Goal: Task Accomplishment & Management: Manage account settings

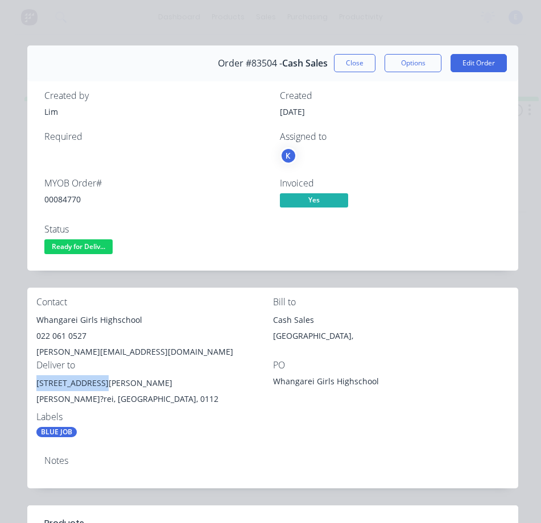
drag, startPoint x: 64, startPoint y: 249, endPoint x: 63, endPoint y: 255, distance: 5.8
click at [63, 255] on button "Ready for Deliv..." at bounding box center [78, 248] width 68 height 17
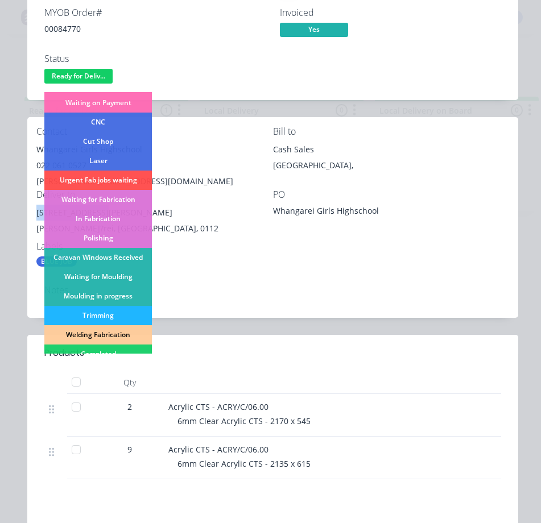
scroll to position [171, 0]
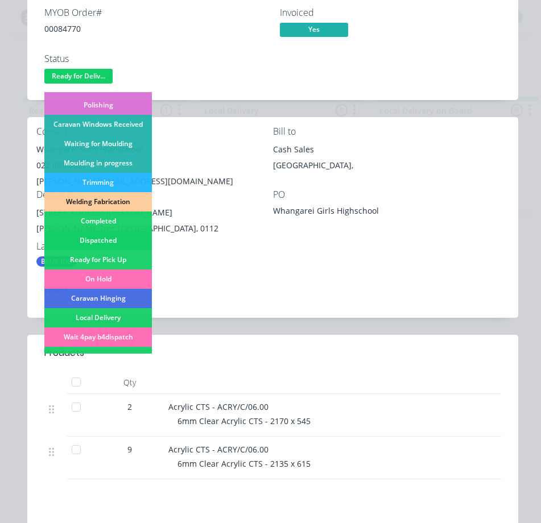
click at [125, 234] on div "Dispatched" at bounding box center [98, 240] width 108 height 19
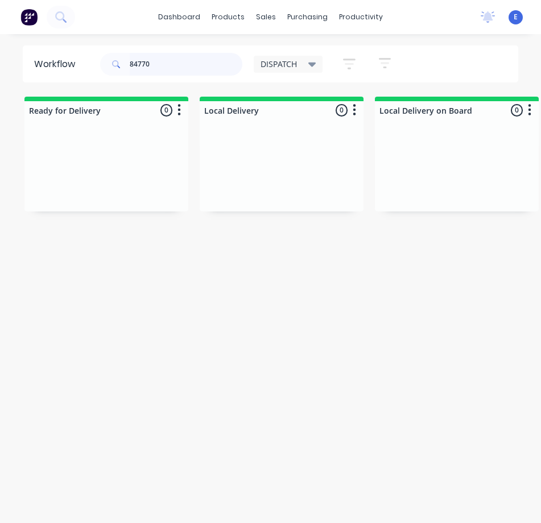
drag, startPoint x: 185, startPoint y: 65, endPoint x: -1, endPoint y: 65, distance: 186.6
click at [0, 65] on html "dashboard products sales purchasing productivity dashboard products Product Cat…" at bounding box center [270, 239] width 541 height 478
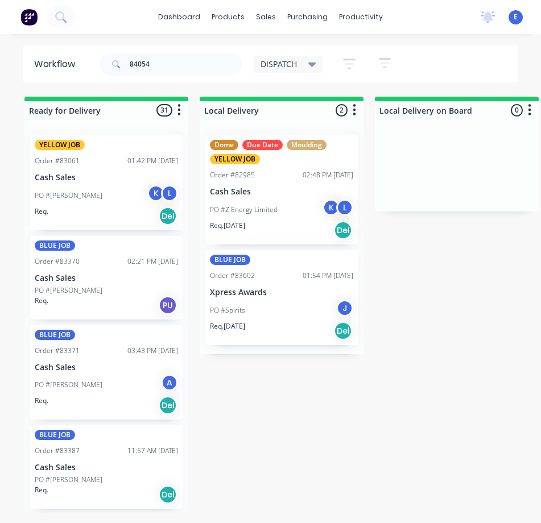
click at [64, 216] on div "Req. Del" at bounding box center [106, 216] width 143 height 19
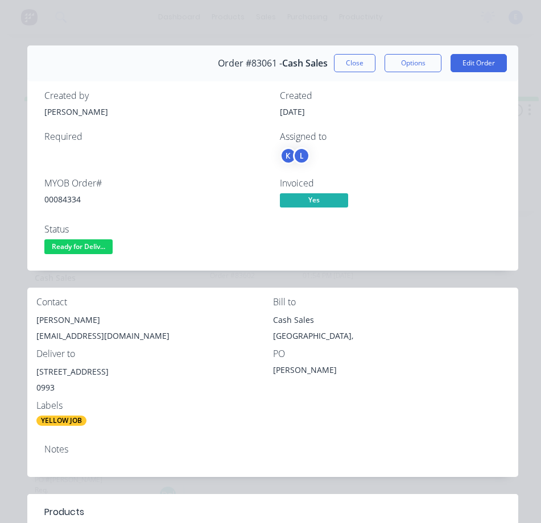
drag, startPoint x: 354, startPoint y: 62, endPoint x: 342, endPoint y: 63, distance: 11.4
click at [354, 63] on button "Close" at bounding box center [355, 63] width 42 height 18
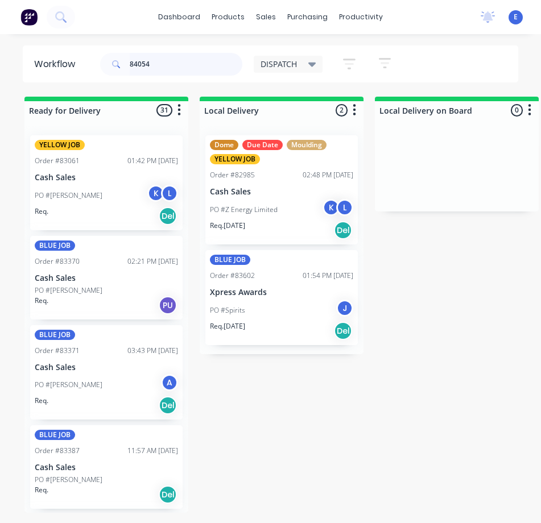
click at [169, 64] on input "84054" at bounding box center [186, 64] width 113 height 23
click at [175, 66] on input "84054" at bounding box center [186, 64] width 113 height 23
type input "84054"
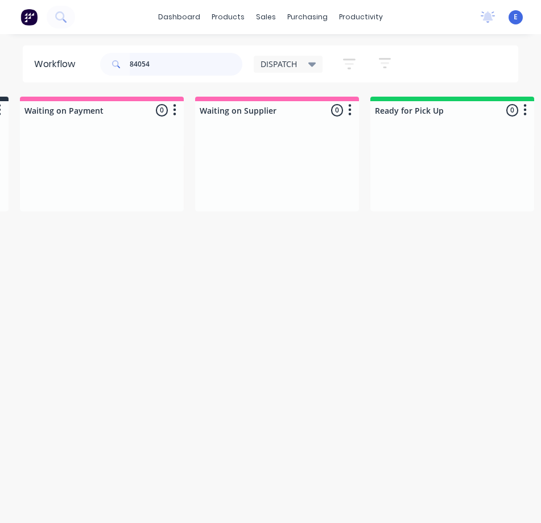
scroll to position [0, 0]
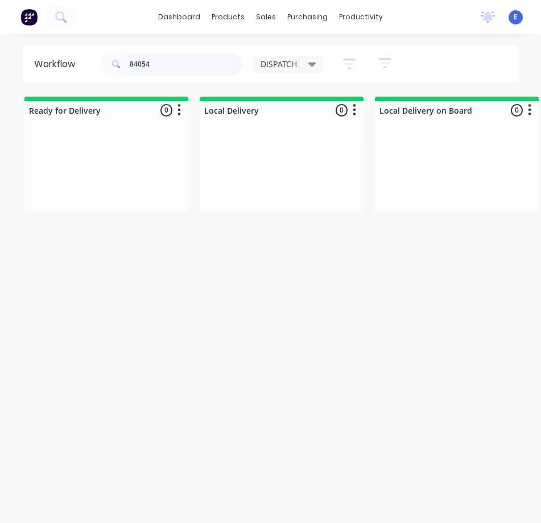
drag, startPoint x: 147, startPoint y: 67, endPoint x: 151, endPoint y: 76, distance: 9.7
click at [56, 49] on header "Workflow 84054 DISPATCH Save new view None edit DISPATCH (Default) edit CUT SHO…" at bounding box center [271, 64] width 496 height 37
click at [53, 7] on button at bounding box center [61, 17] width 28 height 23
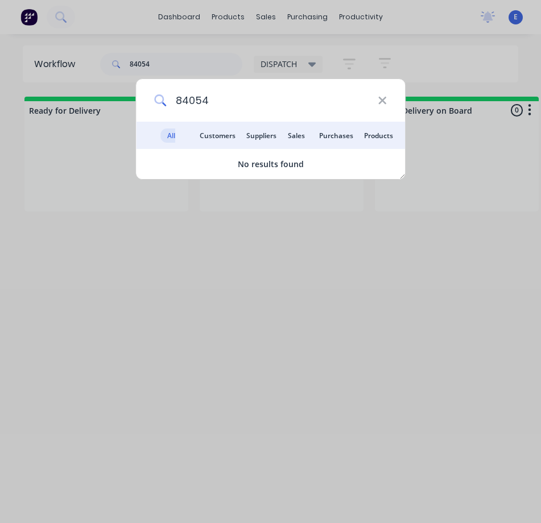
type input "84054"
click at [383, 106] on icon at bounding box center [382, 100] width 9 height 13
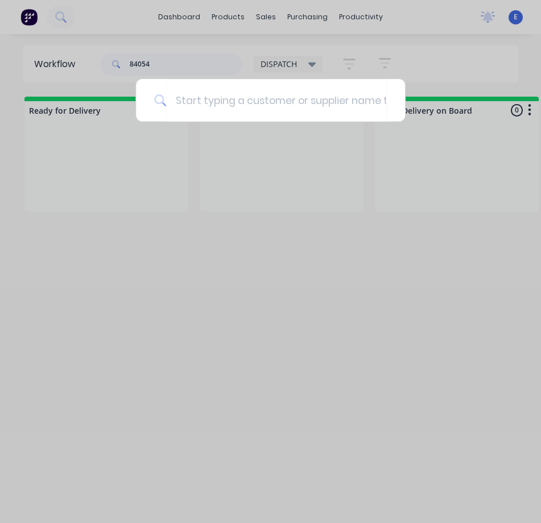
drag, startPoint x: 326, startPoint y: 195, endPoint x: 284, endPoint y: 137, distance: 71.4
click at [325, 187] on div at bounding box center [270, 261] width 541 height 523
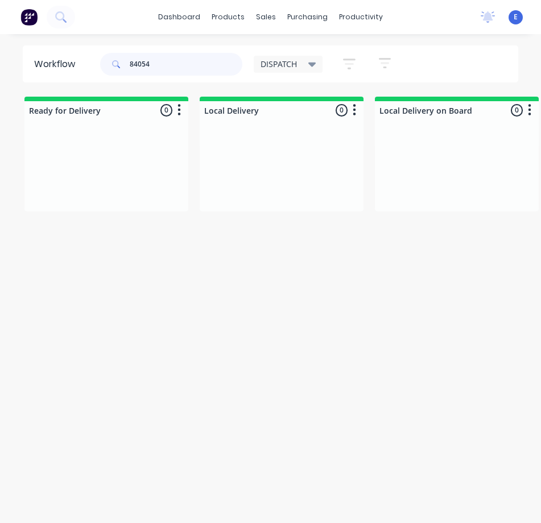
drag, startPoint x: 162, startPoint y: 60, endPoint x: 26, endPoint y: 48, distance: 136.5
click at [27, 49] on header "Workflow 84054 DISPATCH Save new view None edit DISPATCH (Default) edit CUT SHO…" at bounding box center [271, 64] width 496 height 37
drag, startPoint x: 194, startPoint y: 65, endPoint x: 67, endPoint y: 44, distance: 128.6
click at [41, 39] on div "dashboard products sales purchasing productivity dashboard products Product Cat…" at bounding box center [270, 239] width 541 height 478
type input "the jade vault"
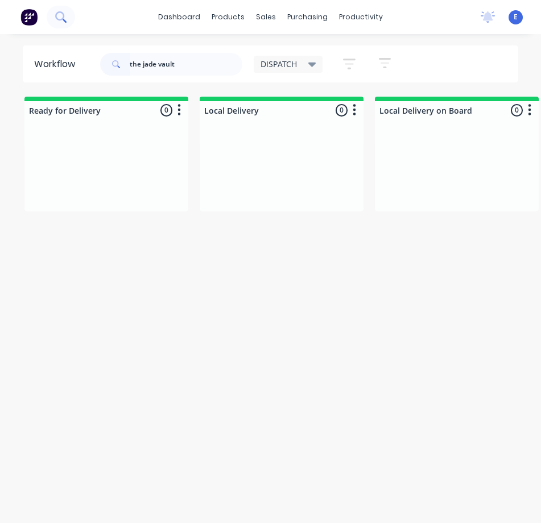
click at [64, 15] on icon at bounding box center [59, 15] width 9 height 9
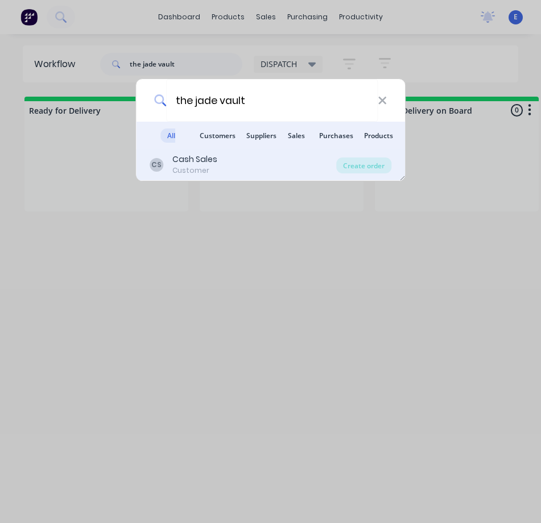
type input "the jade vault"
click at [270, 174] on div "CS Cash Sales Customer" at bounding box center [243, 165] width 187 height 22
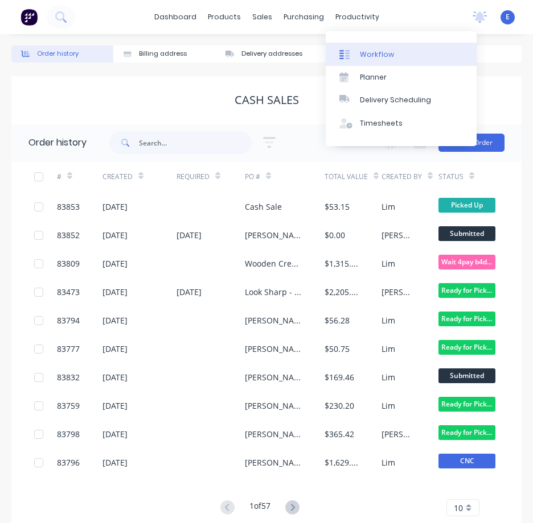
click at [364, 51] on div "Workflow" at bounding box center [377, 54] width 34 height 10
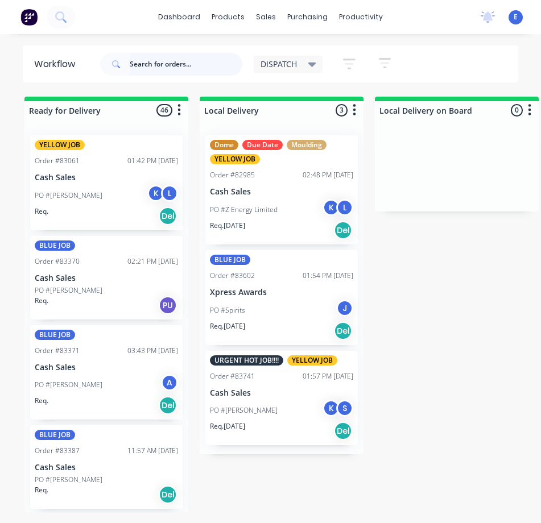
click at [143, 60] on input "text" at bounding box center [186, 64] width 113 height 23
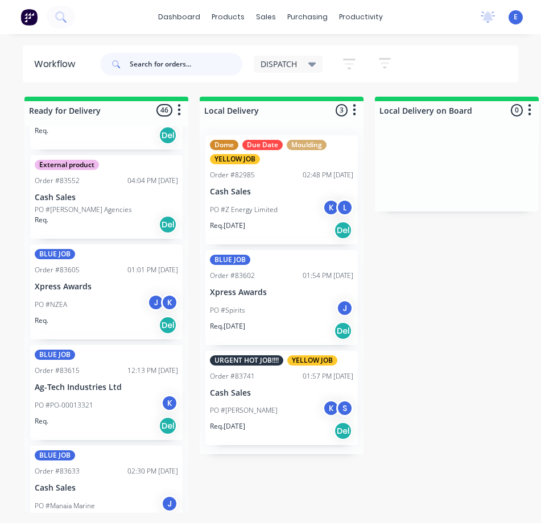
scroll to position [725, 0]
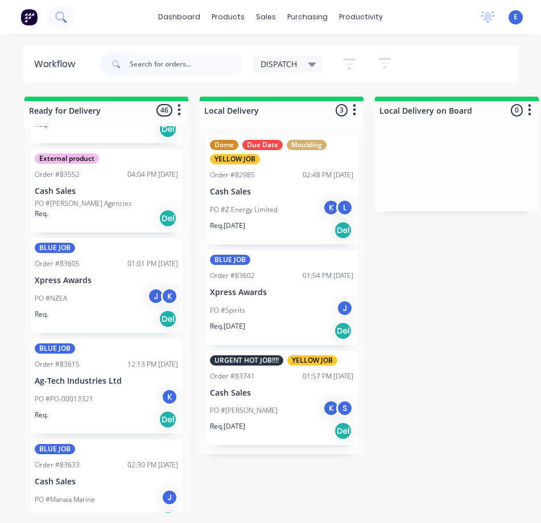
click at [63, 17] on icon at bounding box center [59, 15] width 9 height 9
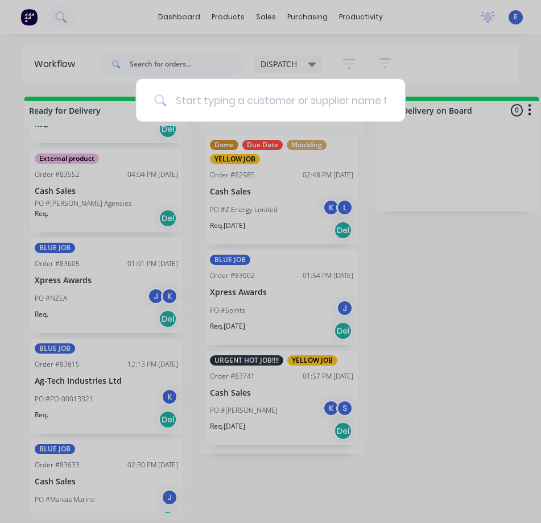
click at [185, 102] on input at bounding box center [276, 100] width 221 height 43
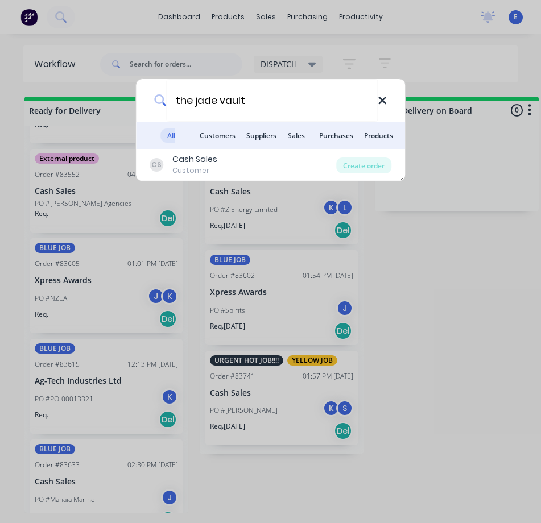
type input "the jade vault"
click at [382, 105] on icon at bounding box center [382, 100] width 9 height 13
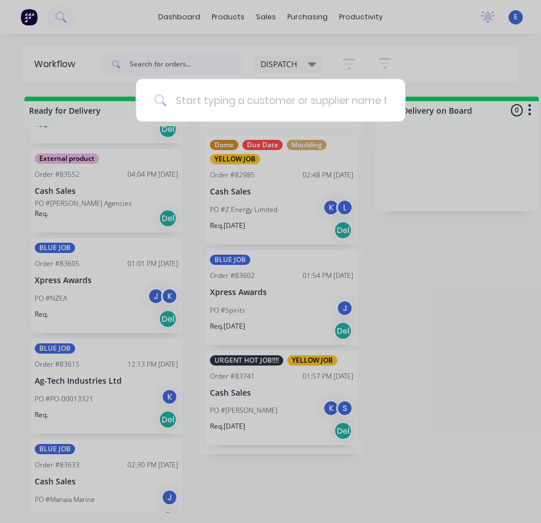
drag, startPoint x: 481, startPoint y: 341, endPoint x: 490, endPoint y: 398, distance: 57.7
click at [478, 340] on div at bounding box center [270, 261] width 541 height 523
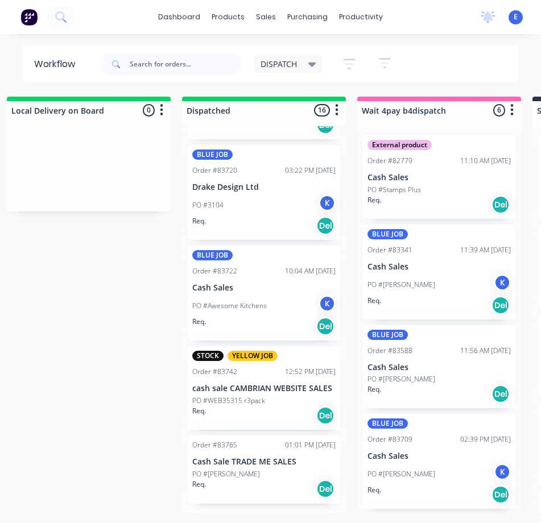
scroll to position [0, 0]
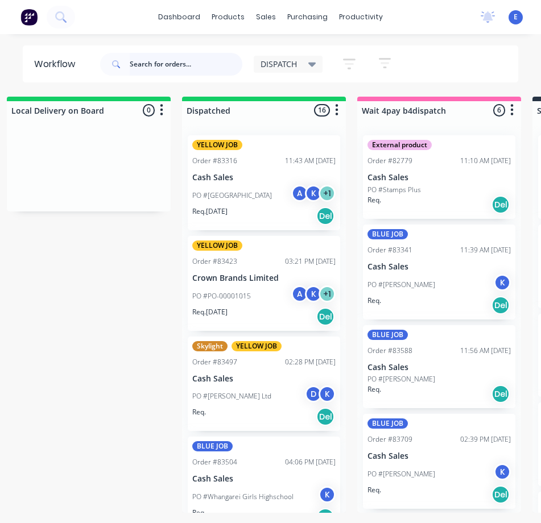
click at [175, 69] on input "text" at bounding box center [186, 64] width 113 height 23
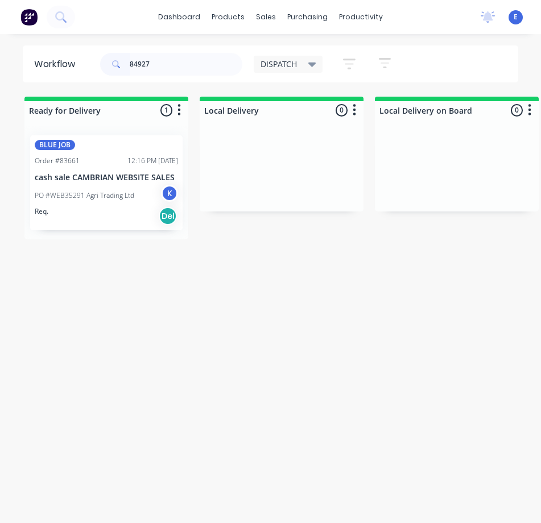
click at [116, 199] on p "PO #WEB35291 Agri Trading Ltd" at bounding box center [85, 196] width 100 height 10
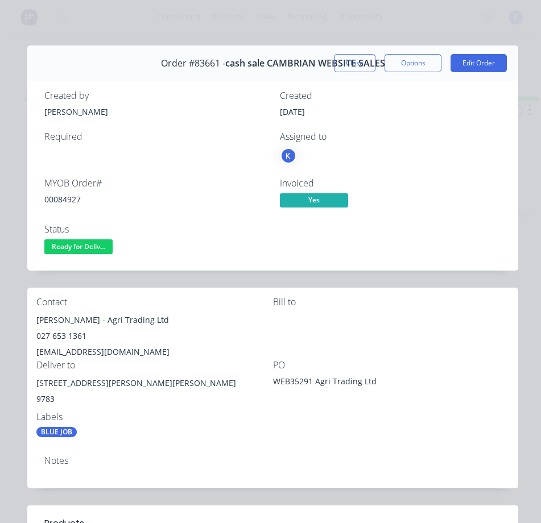
click at [63, 196] on div "00084927" at bounding box center [155, 199] width 222 height 12
copy div "00084927"
drag, startPoint x: 83, startPoint y: 321, endPoint x: 32, endPoint y: 320, distance: 51.2
click at [30, 320] on div "Contact [PERSON_NAME] - Agri Trading Ltd 027 653 1361 [EMAIL_ADDRESS][DOMAIN_NA…" at bounding box center [272, 367] width 491 height 159
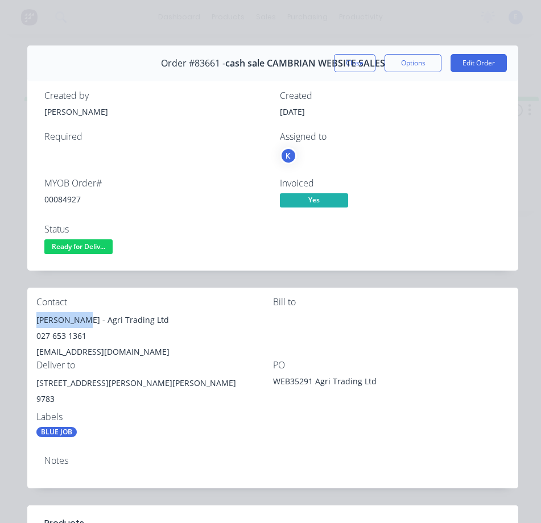
copy div "[PERSON_NAME]"
drag, startPoint x: 90, startPoint y: 322, endPoint x: 129, endPoint y: 320, distance: 38.8
click at [166, 316] on div "[PERSON_NAME] - Agri Trading Ltd" at bounding box center [154, 320] width 237 height 16
copy div "Agri Trading Ltd"
click at [72, 334] on div "027 653 1361" at bounding box center [154, 336] width 237 height 16
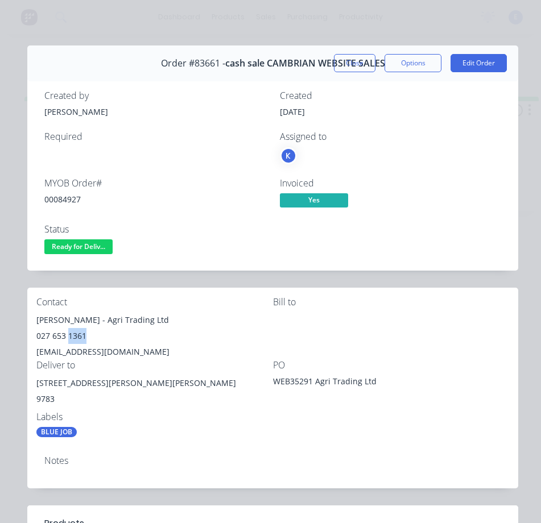
click at [72, 334] on div "027 653 1361" at bounding box center [154, 336] width 237 height 16
copy div "027 653 1361"
click at [91, 348] on div "[EMAIL_ADDRESS][DOMAIN_NAME]" at bounding box center [154, 352] width 237 height 16
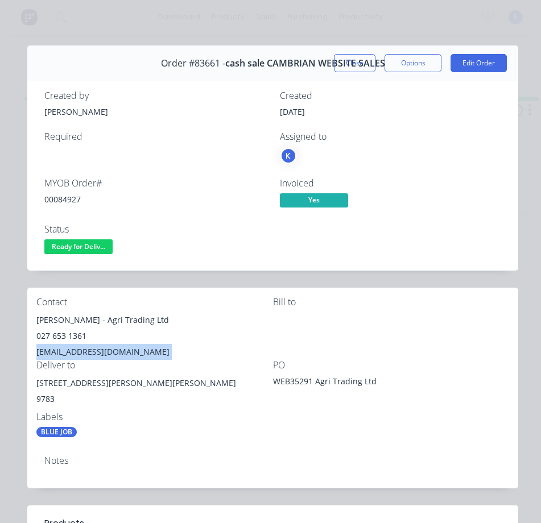
click at [91, 348] on div "[EMAIL_ADDRESS][DOMAIN_NAME]" at bounding box center [154, 352] width 237 height 16
copy div "[EMAIL_ADDRESS][DOMAIN_NAME]"
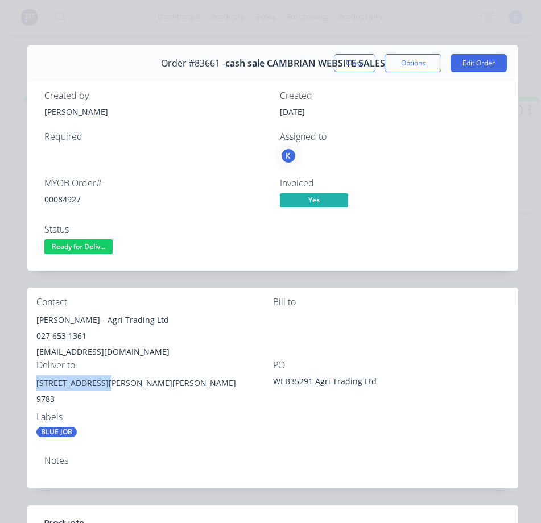
drag, startPoint x: 108, startPoint y: 385, endPoint x: 33, endPoint y: 389, distance: 74.6
click at [33, 389] on div "Contact [PERSON_NAME] - Agri Trading Ltd 027 653 1361 [EMAIL_ADDRESS][DOMAIN_NA…" at bounding box center [272, 367] width 491 height 159
copy div "[STREET_ADDRESS][PERSON_NAME]"
drag, startPoint x: 353, startPoint y: 64, endPoint x: 418, endPoint y: 85, distance: 67.6
click at [353, 64] on button "Close" at bounding box center [355, 63] width 42 height 18
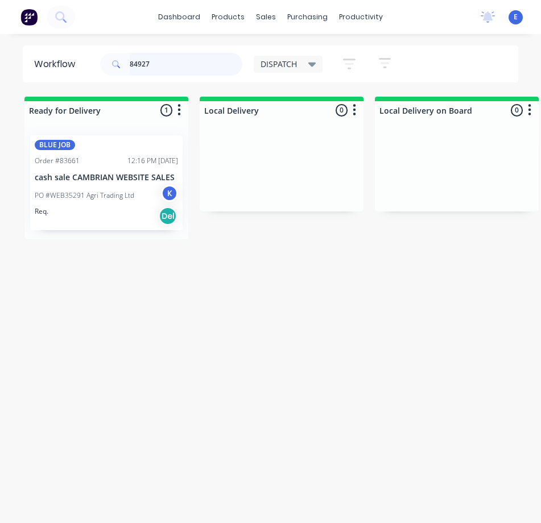
click at [159, 59] on input "84927" at bounding box center [186, 64] width 113 height 23
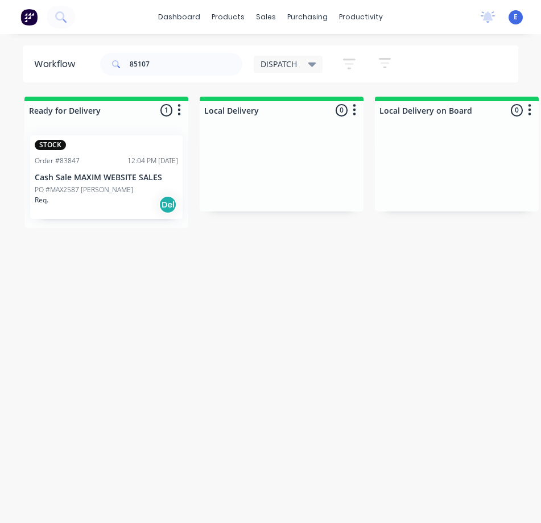
click at [88, 195] on div "Req. Del" at bounding box center [106, 204] width 143 height 19
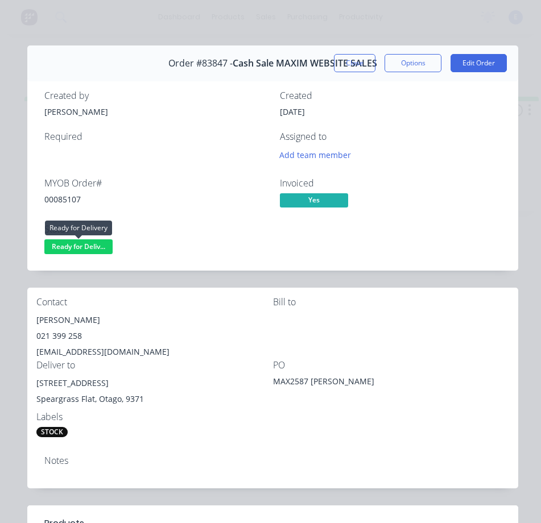
click at [95, 247] on span "Ready for Deliv..." at bounding box center [78, 247] width 68 height 14
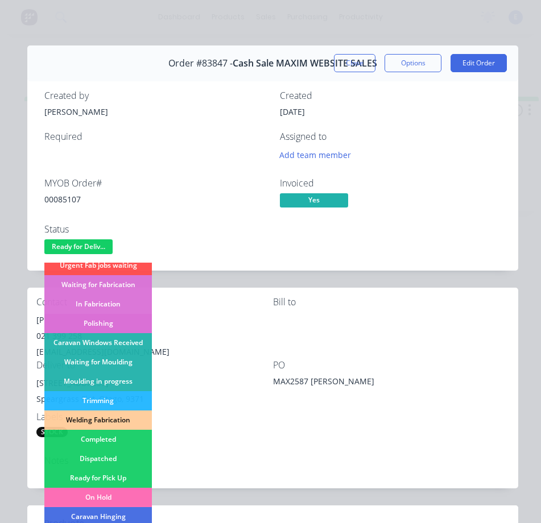
scroll to position [171, 0]
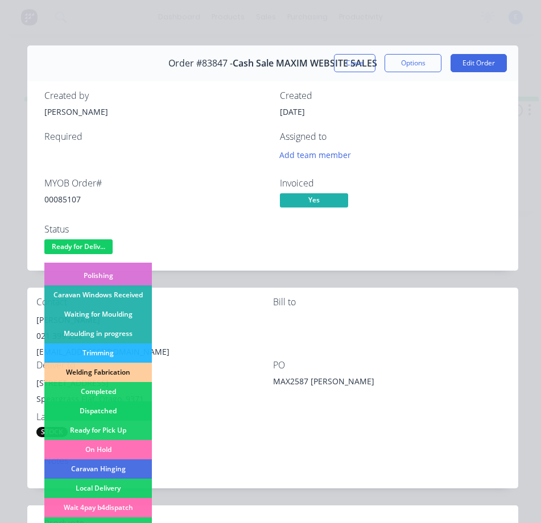
click at [96, 412] on div "Dispatched" at bounding box center [98, 411] width 108 height 19
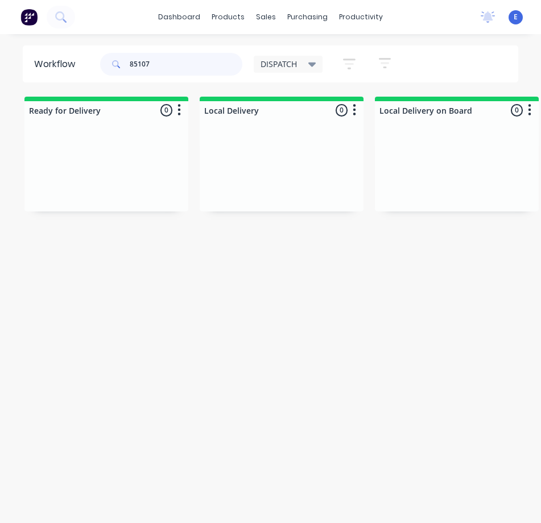
click at [165, 74] on input "85107" at bounding box center [186, 64] width 113 height 23
click at [164, 74] on input "85107" at bounding box center [186, 64] width 113 height 23
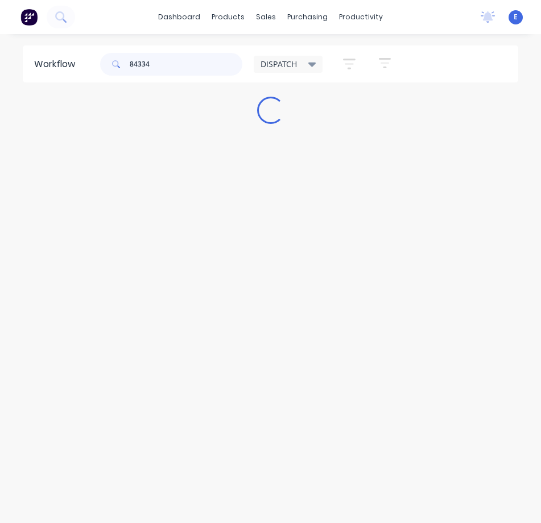
type input "84334"
click at [117, 209] on div "Workflow 84334 DISPATCH Save new view None edit DISPATCH (Default) edit CUT SHO…" at bounding box center [270, 285] width 541 height 478
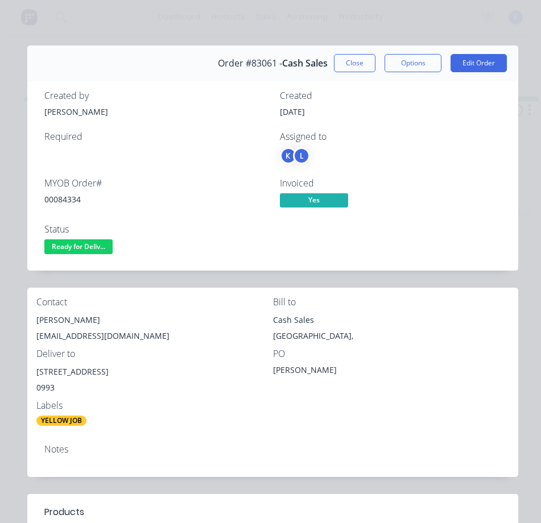
click at [62, 197] on div "00084334" at bounding box center [155, 199] width 222 height 12
copy div "00084334"
click at [57, 321] on div "[PERSON_NAME]" at bounding box center [154, 320] width 237 height 16
click at [56, 321] on div "[PERSON_NAME]" at bounding box center [154, 320] width 237 height 16
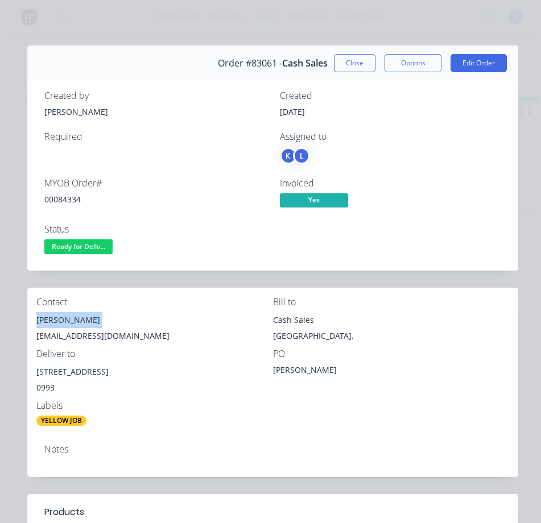
click at [56, 321] on div "[PERSON_NAME]" at bounding box center [154, 320] width 237 height 16
copy div "[PERSON_NAME]"
click at [106, 334] on div "[EMAIL_ADDRESS][DOMAIN_NAME]" at bounding box center [154, 336] width 237 height 16
click at [105, 333] on div "[EMAIL_ADDRESS][DOMAIN_NAME]" at bounding box center [154, 336] width 237 height 16
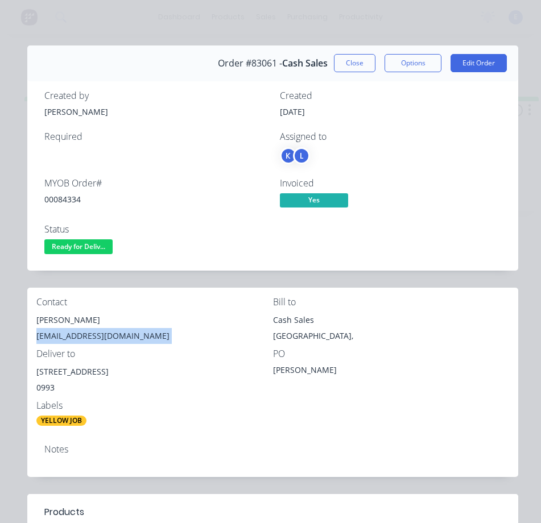
click at [105, 333] on div "[EMAIL_ADDRESS][DOMAIN_NAME]" at bounding box center [154, 336] width 237 height 16
copy div "[EMAIL_ADDRESS][DOMAIN_NAME]"
drag, startPoint x: 137, startPoint y: 370, endPoint x: 50, endPoint y: 370, distance: 87.0
click at [30, 375] on div "Contact [PERSON_NAME] [EMAIL_ADDRESS][DOMAIN_NAME] [PERSON_NAME] to Cash Sales …" at bounding box center [272, 362] width 491 height 148
copy div "[STREET_ADDRESS]"
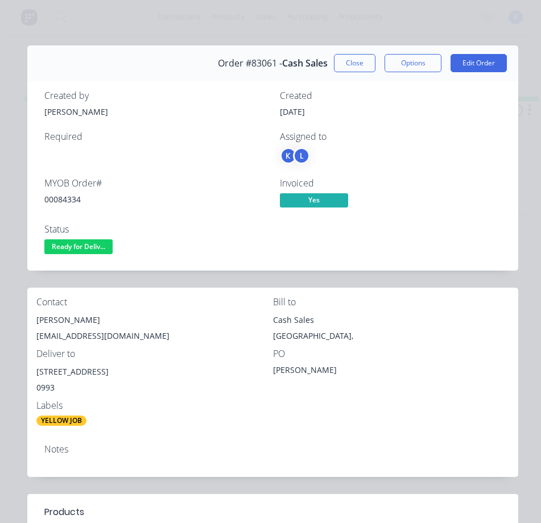
click at [102, 401] on div "Labels" at bounding box center [154, 406] width 237 height 11
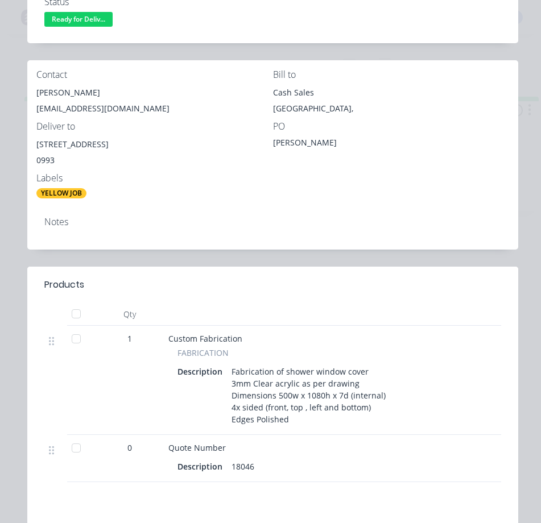
scroll to position [0, 0]
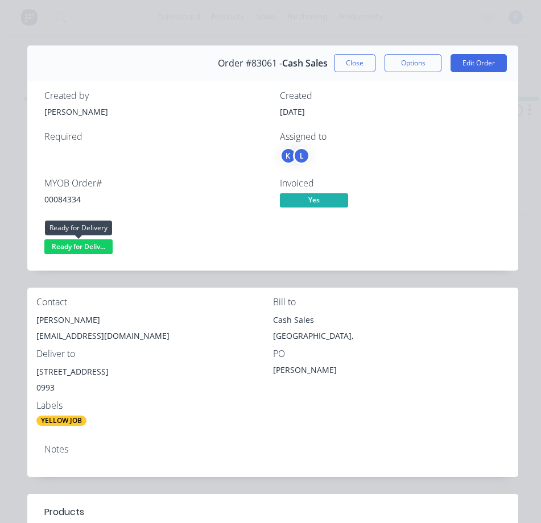
click at [82, 244] on span "Ready for Deliv..." at bounding box center [78, 247] width 68 height 14
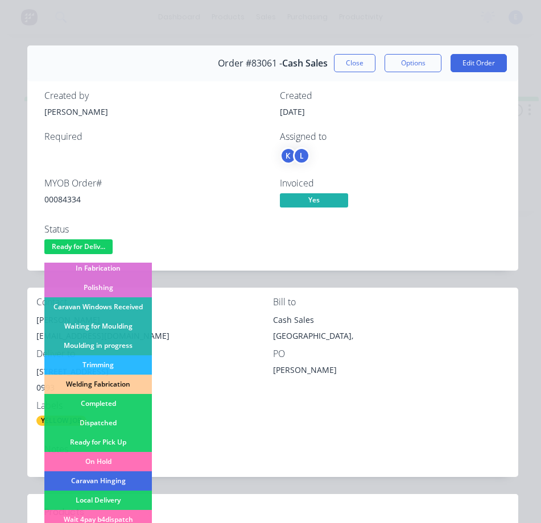
scroll to position [171, 0]
